Goal: Navigation & Orientation: Find specific page/section

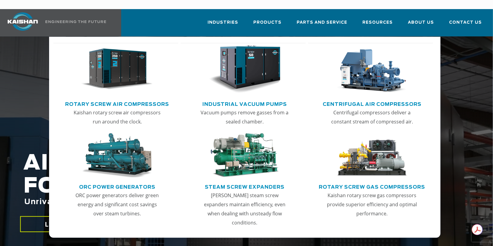
click at [106, 99] on link "Rotary Screw Air Compressors" at bounding box center [117, 103] width 104 height 9
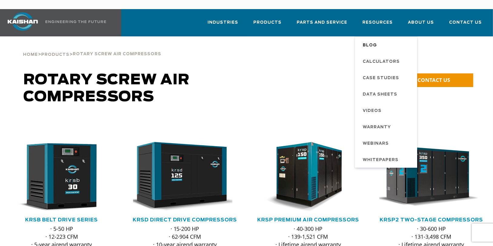
click at [376, 40] on span "Blog" at bounding box center [369, 45] width 14 height 10
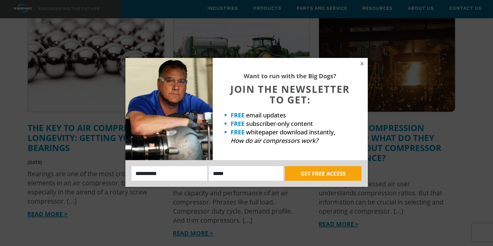
scroll to position [727, 0]
drag, startPoint x: 361, startPoint y: 62, endPoint x: 352, endPoint y: 65, distance: 10.2
click at [361, 62] on icon at bounding box center [361, 63] width 5 height 5
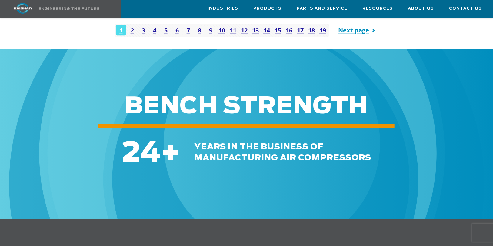
scroll to position [969, 0]
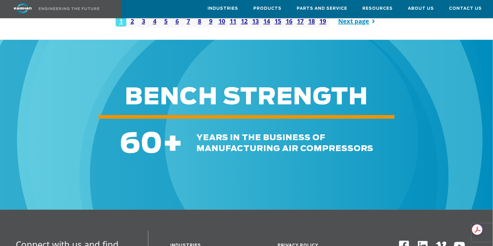
click at [24, 7] on img at bounding box center [22, 8] width 45 height 11
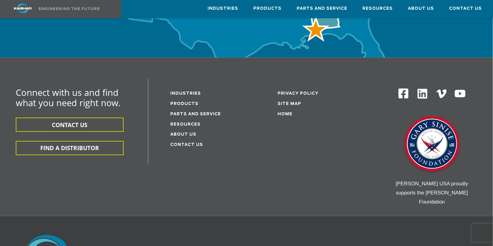
scroll to position [2025, 0]
